Goal: Book appointment/travel/reservation

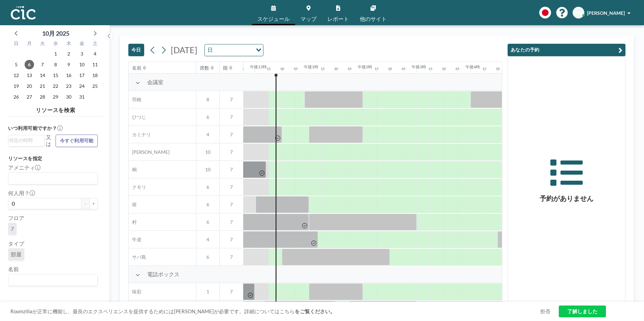
scroll to position [0, 646]
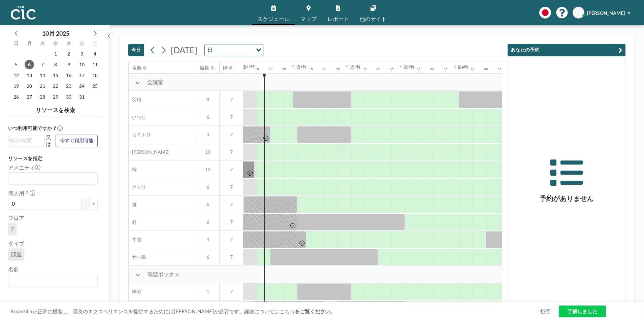
click at [252, 52] on input "オプションを検索" at bounding box center [233, 50] width 37 height 9
click at [197, 52] on span "[DATE]" at bounding box center [184, 50] width 27 height 10
click at [165, 52] on icon at bounding box center [163, 50] width 6 height 10
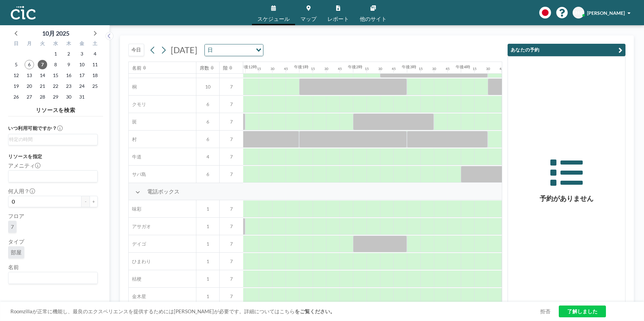
scroll to position [99, 644]
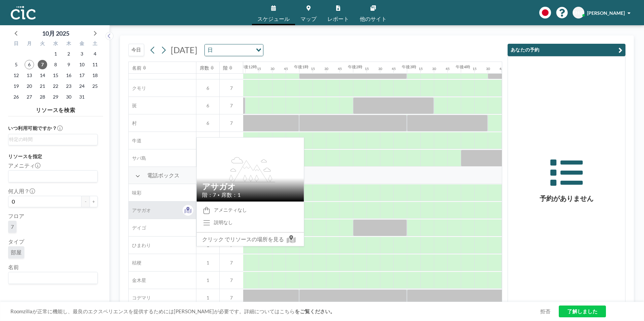
click at [175, 206] on div "アサガオ" at bounding box center [162, 210] width 67 height 17
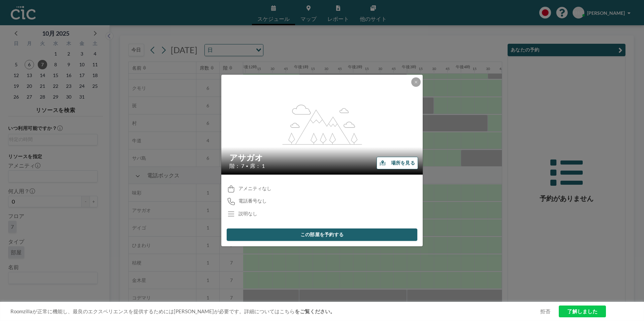
click at [404, 166] on button "場所を見る" at bounding box center [396, 163] width 41 height 12
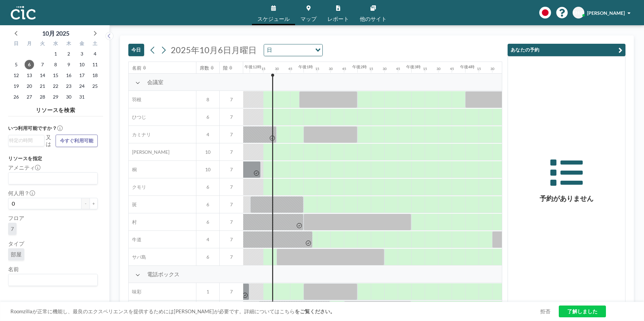
scroll to position [0, 646]
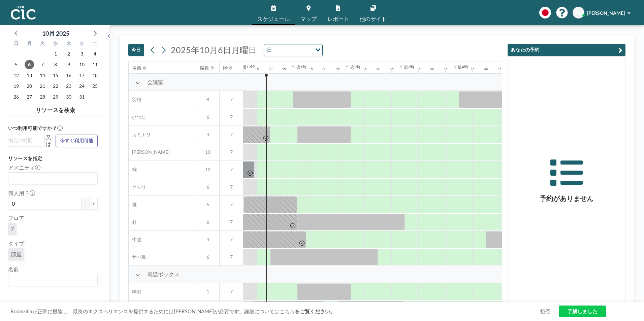
click at [234, 52] on span "[DATE]" at bounding box center [214, 50] width 86 height 10
click at [165, 51] on icon at bounding box center [163, 50] width 6 height 10
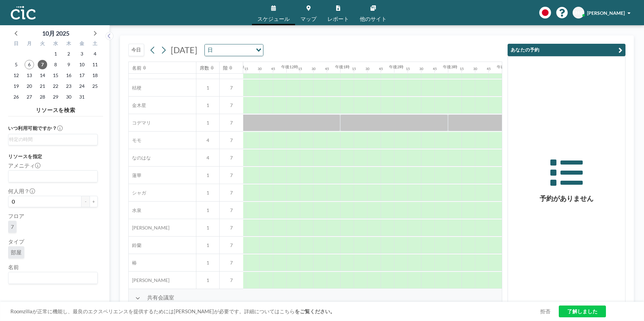
scroll to position [274, 630]
click at [370, 225] on div at bounding box center [374, 228] width 13 height 17
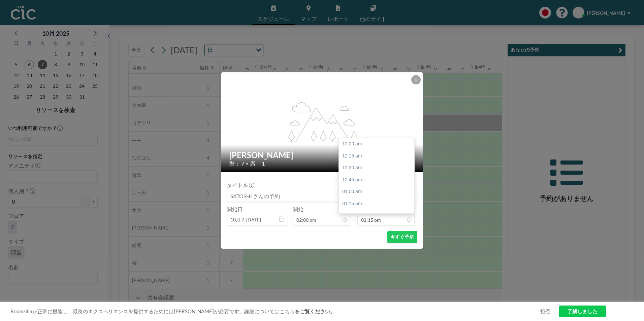
scroll to position [683, 0]
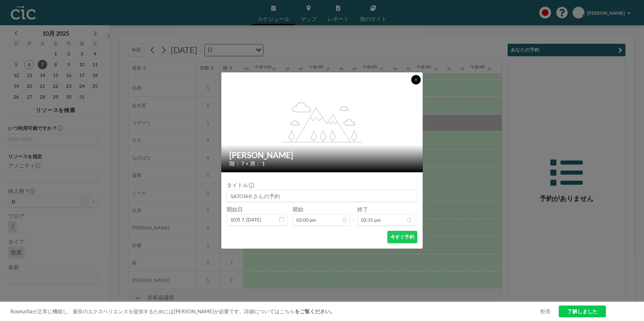
click at [417, 80] on icon at bounding box center [416, 80] width 4 height 4
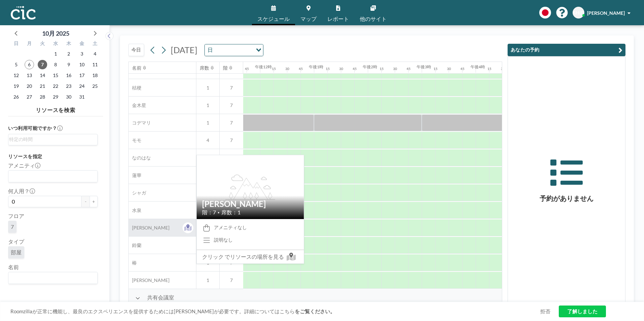
click at [152, 234] on div "[PERSON_NAME]" at bounding box center [162, 227] width 67 height 17
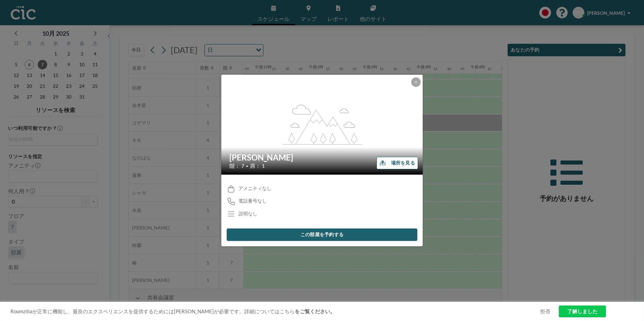
click at [400, 164] on font "場所を見る" at bounding box center [403, 163] width 24 height 6
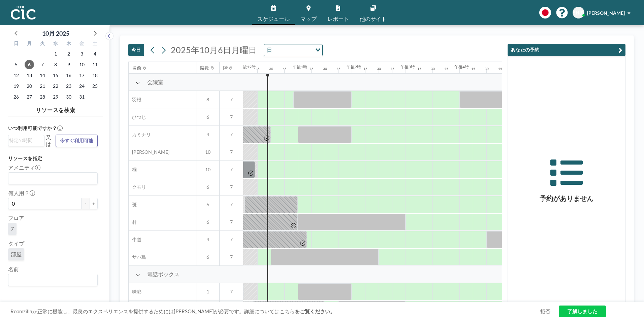
scroll to position [0, 646]
click at [165, 51] on icon at bounding box center [164, 49] width 4 height 7
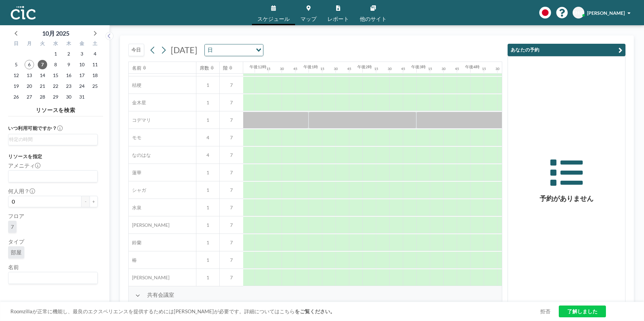
scroll to position [279, 635]
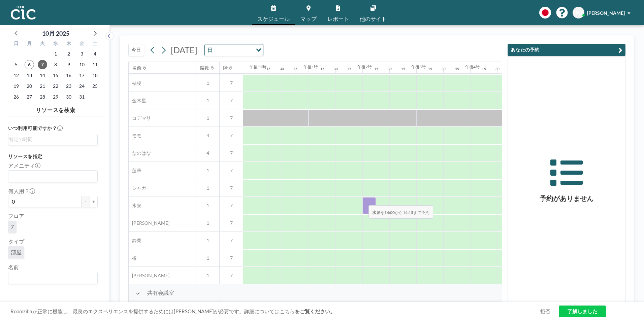
click at [363, 201] on div at bounding box center [368, 205] width 13 height 17
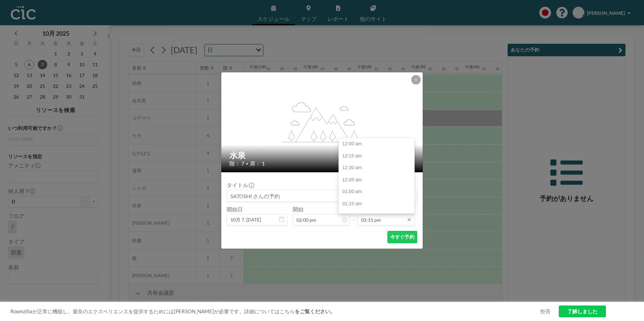
scroll to position [683, 0]
click at [360, 181] on div "15:00" at bounding box center [378, 180] width 79 height 12
type input "03:00 pm"
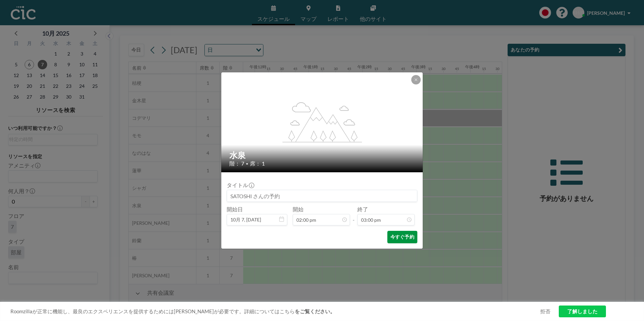
click at [400, 240] on font "今すぐ予約" at bounding box center [402, 237] width 24 height 6
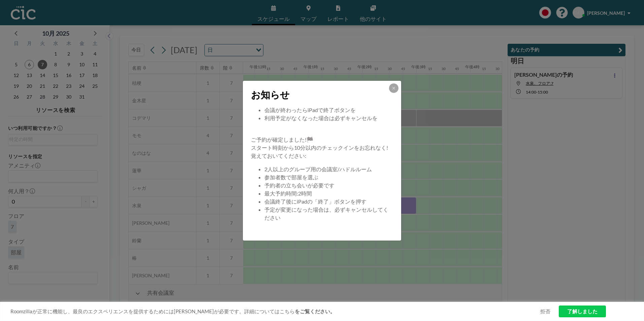
scroll to position [65, 0]
click at [394, 85] on button at bounding box center [393, 88] width 9 height 9
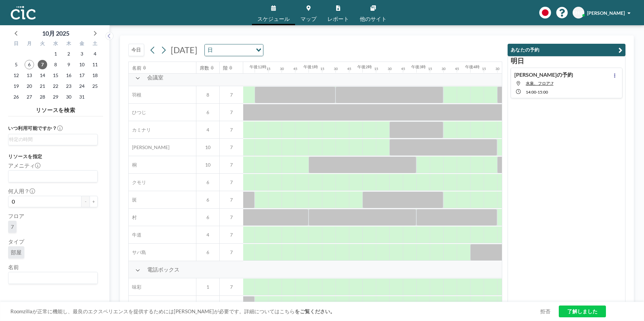
scroll to position [0, 635]
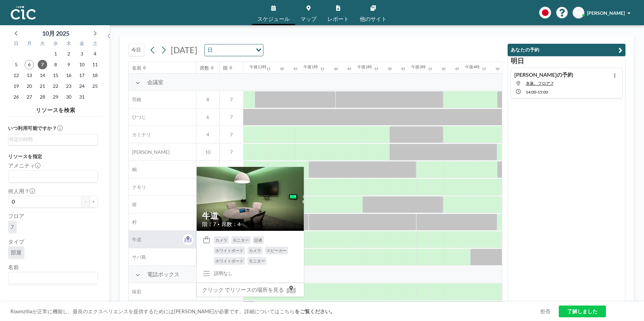
click at [182, 242] on span at bounding box center [187, 239] width 11 height 11
click at [187, 242] on icon at bounding box center [188, 239] width 8 height 7
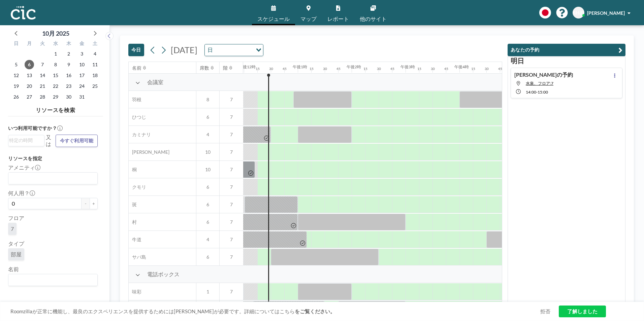
scroll to position [0, 646]
click at [162, 51] on icon at bounding box center [163, 50] width 6 height 10
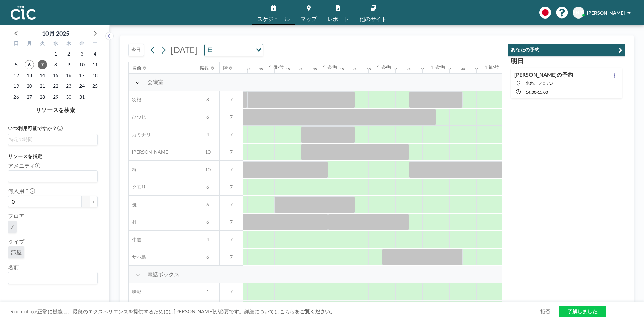
scroll to position [0, 720]
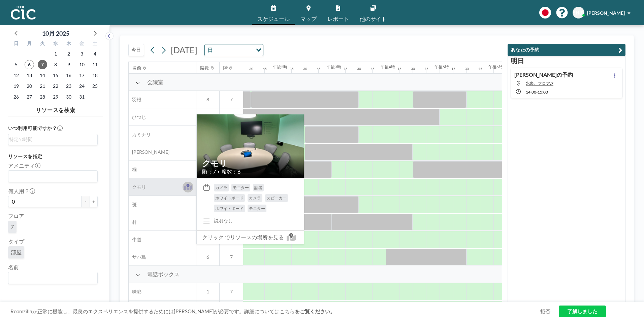
click at [188, 189] on icon at bounding box center [188, 187] width 8 height 5
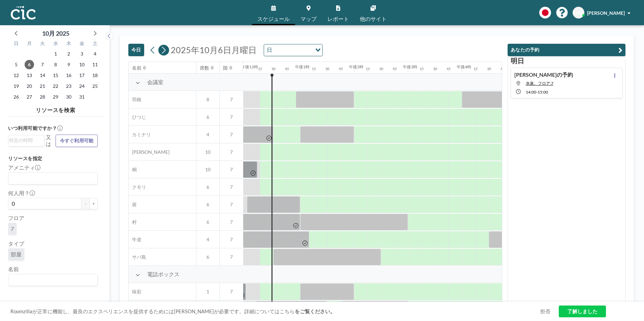
scroll to position [0, 646]
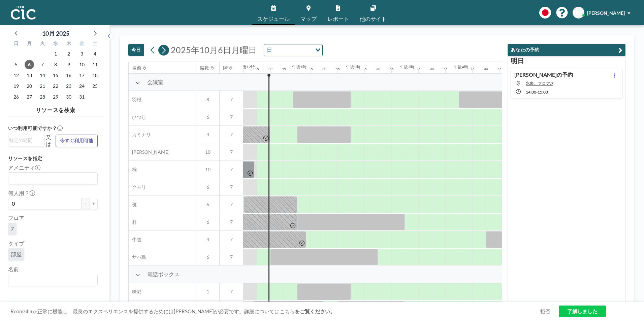
click at [164, 54] on icon at bounding box center [163, 50] width 6 height 10
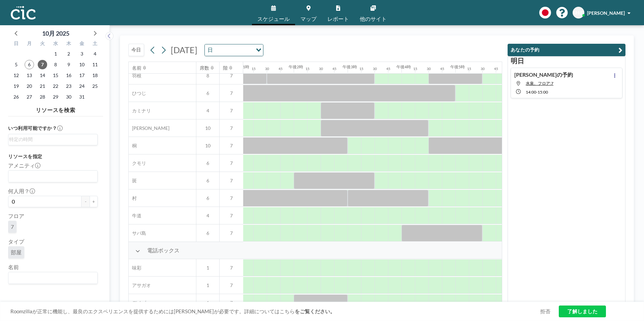
scroll to position [0, 704]
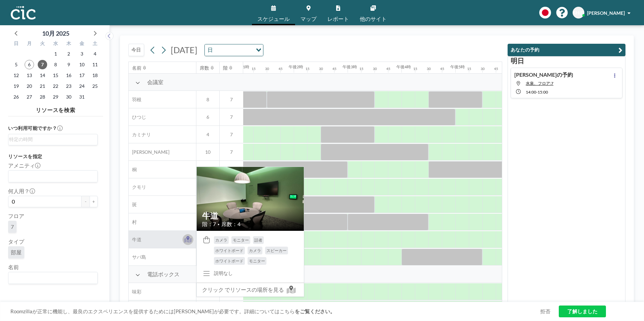
click at [188, 241] on icon at bounding box center [188, 240] width 8 height 5
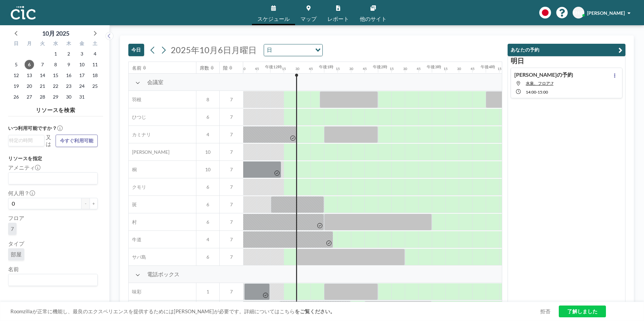
scroll to position [0, 646]
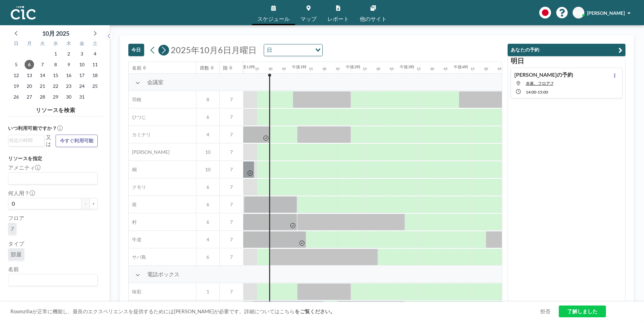
click at [165, 53] on icon at bounding box center [163, 50] width 6 height 10
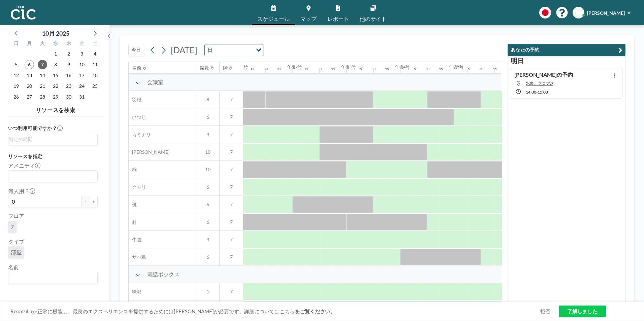
scroll to position [0, 704]
click at [351, 243] on div at bounding box center [353, 239] width 13 height 17
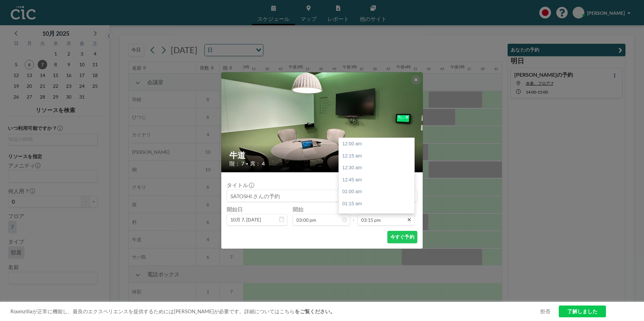
scroll to position [731, 0]
click at [373, 201] on div "午後4時30分" at bounding box center [378, 204] width 79 height 12
type input "04:30 pm"
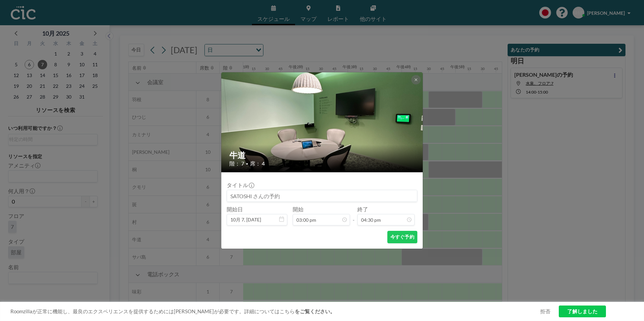
scroll to position [791, 0]
click at [399, 240] on font "今すぐ予約" at bounding box center [402, 237] width 24 height 6
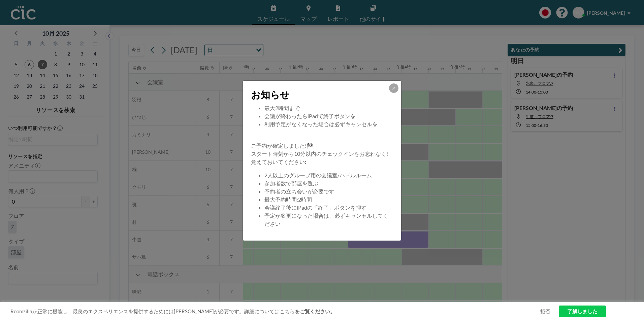
scroll to position [65, 0]
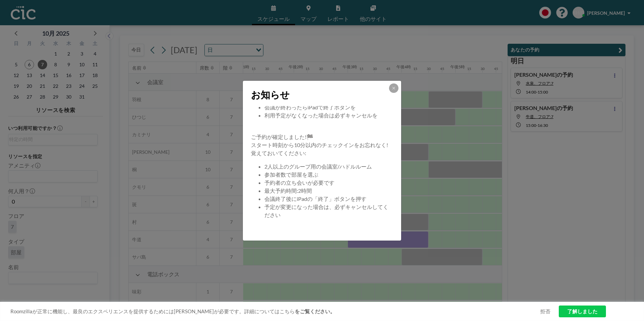
click at [396, 84] on div at bounding box center [393, 88] width 9 height 9
click at [393, 89] on icon at bounding box center [393, 88] width 2 height 2
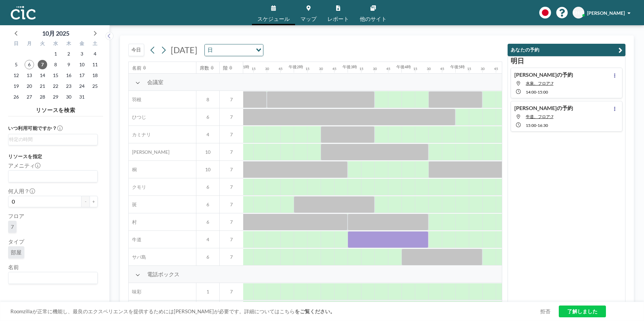
click at [595, 311] on link "了解しました" at bounding box center [582, 312] width 47 height 12
click at [283, 31] on div "[DATE] [DATE] 日 Loading... 名前 席数 階 午前12時 15 30 45 午前1時 15 30 45 午前2時 15 30 45 午…" at bounding box center [377, 173] width 534 height 296
